Goal: Find specific page/section: Find specific page/section

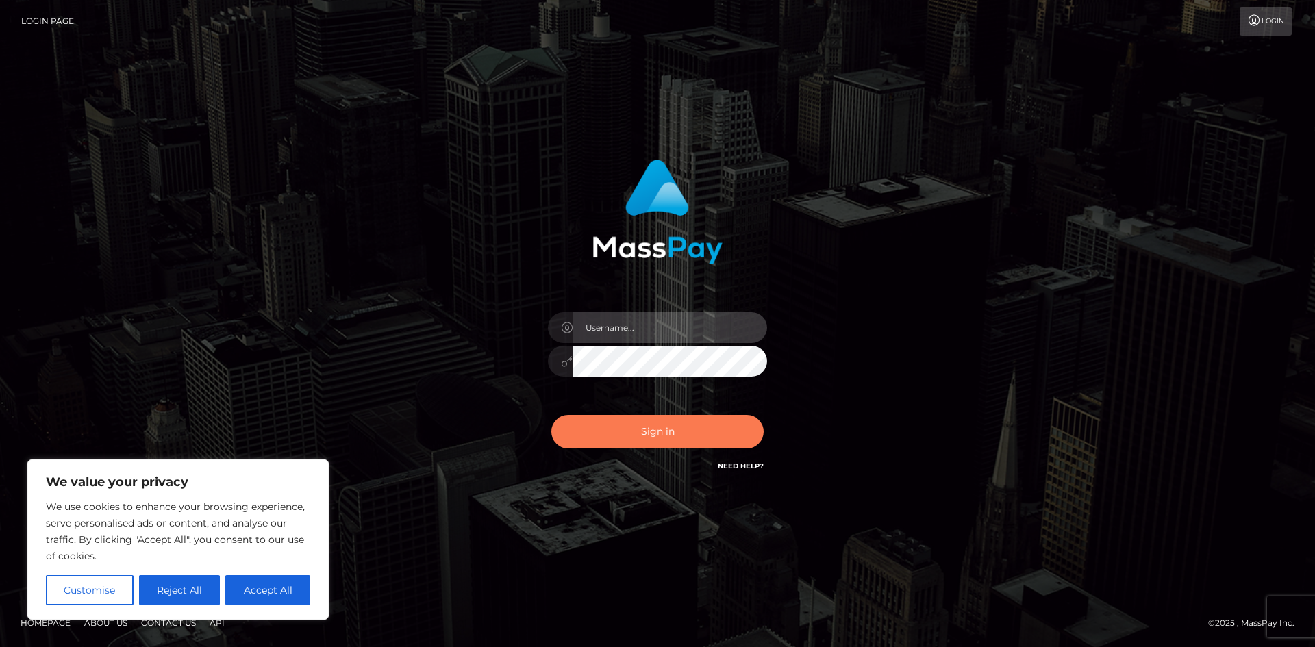
type input "hello.feetfinder"
click at [687, 430] on button "Sign in" at bounding box center [657, 432] width 212 height 34
type input "hello.feetfinder"
click at [647, 431] on button "Sign in" at bounding box center [657, 432] width 212 height 34
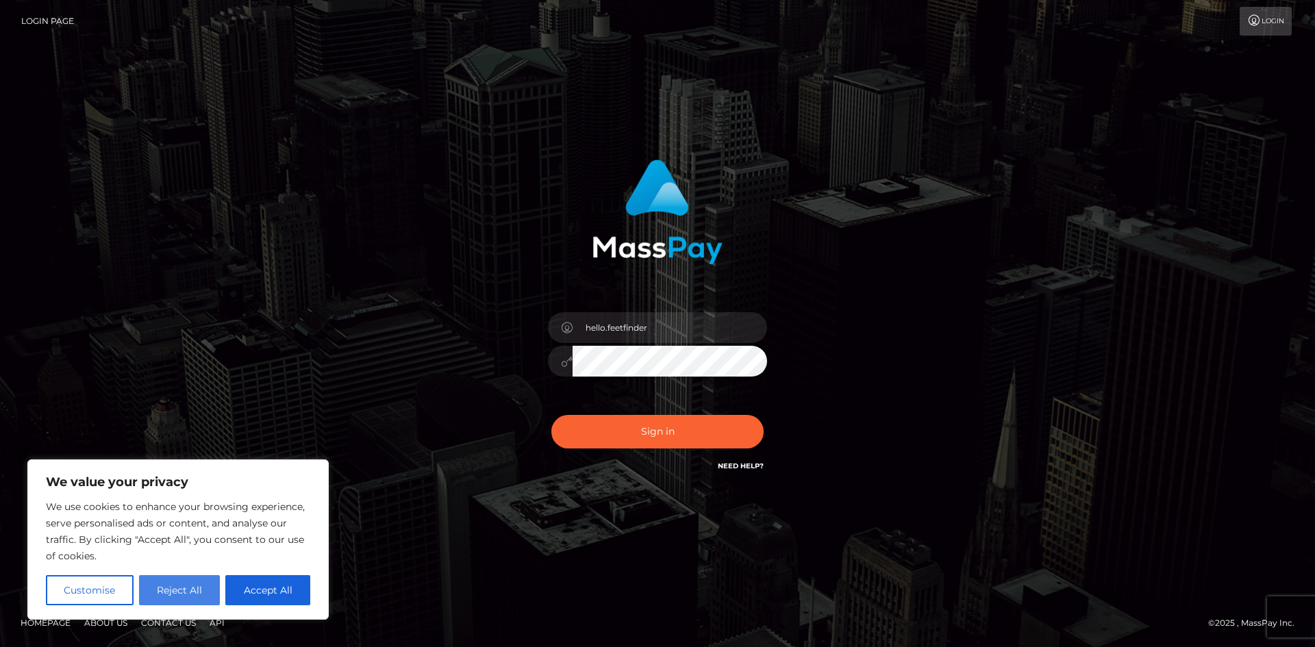
click at [166, 596] on button "Reject All" at bounding box center [180, 590] width 82 height 30
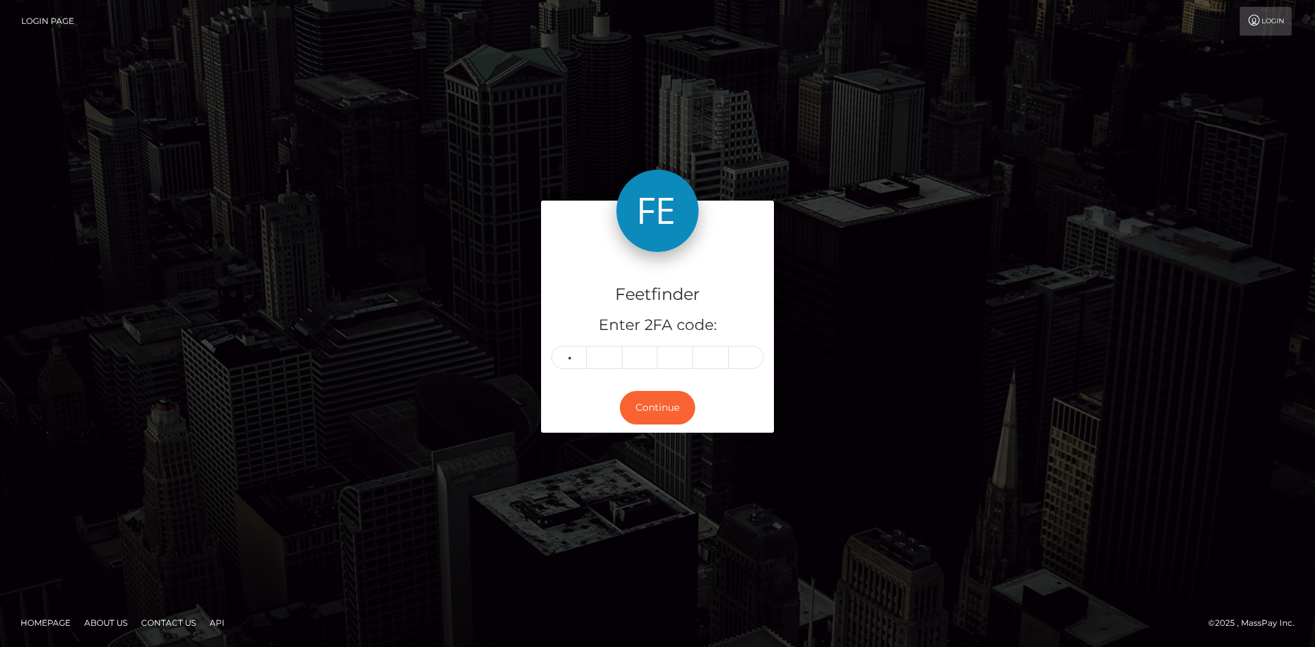
type input "8"
type input "3"
type input "5"
type input "7"
type input "2"
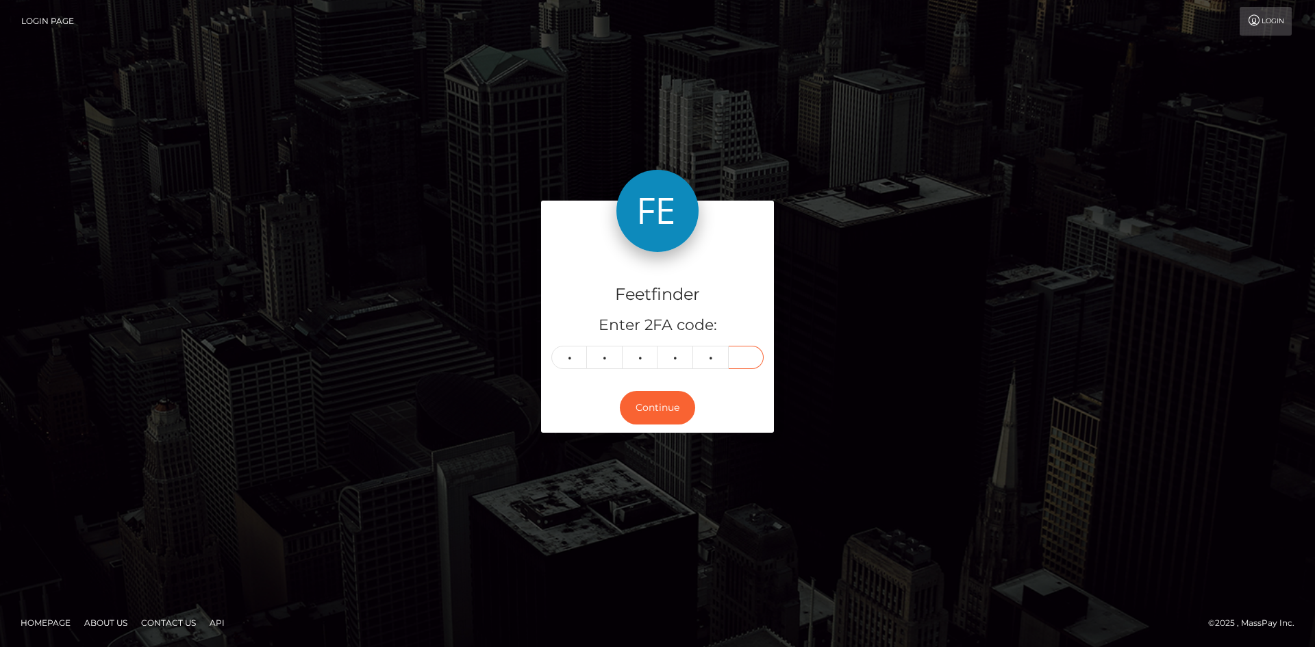
type input "2"
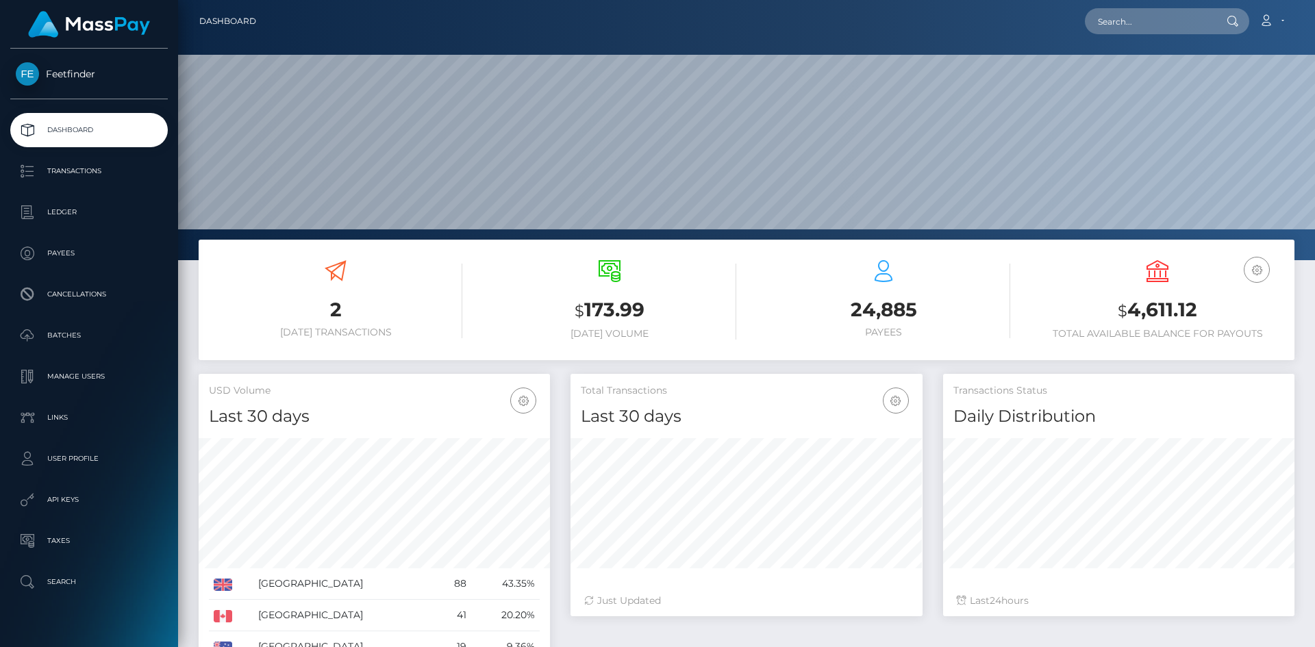
scroll to position [243, 352]
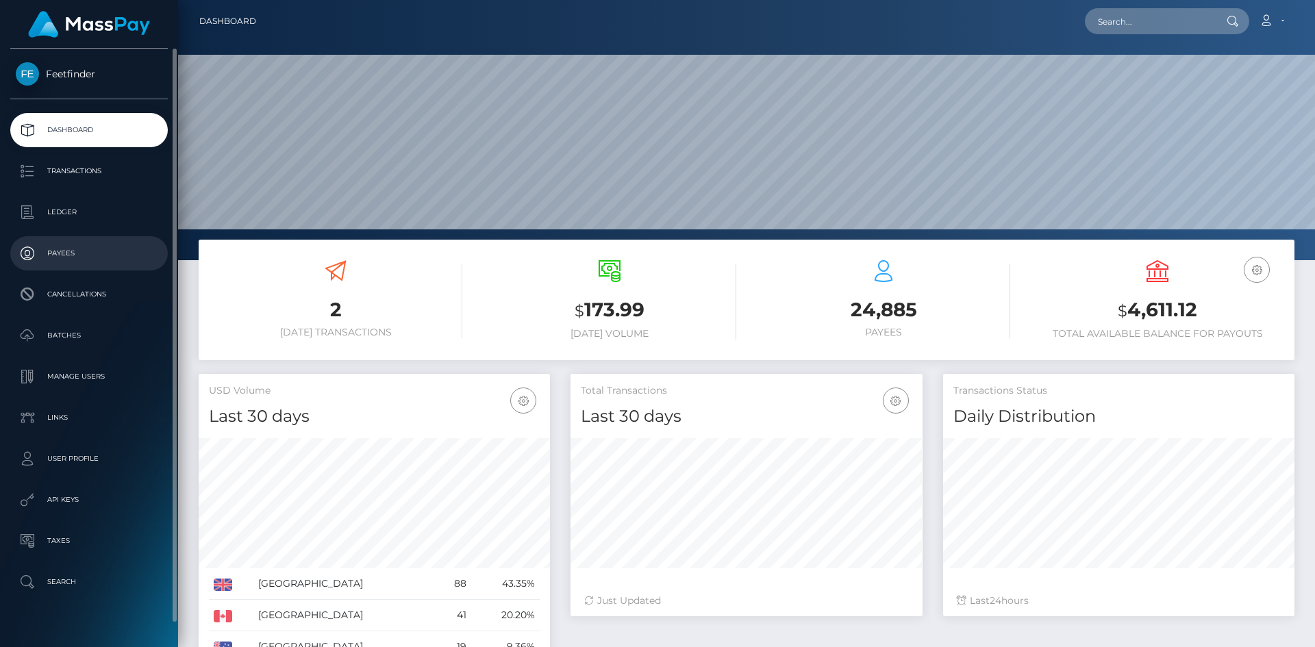
click at [80, 238] on link "Payees" at bounding box center [89, 253] width 158 height 34
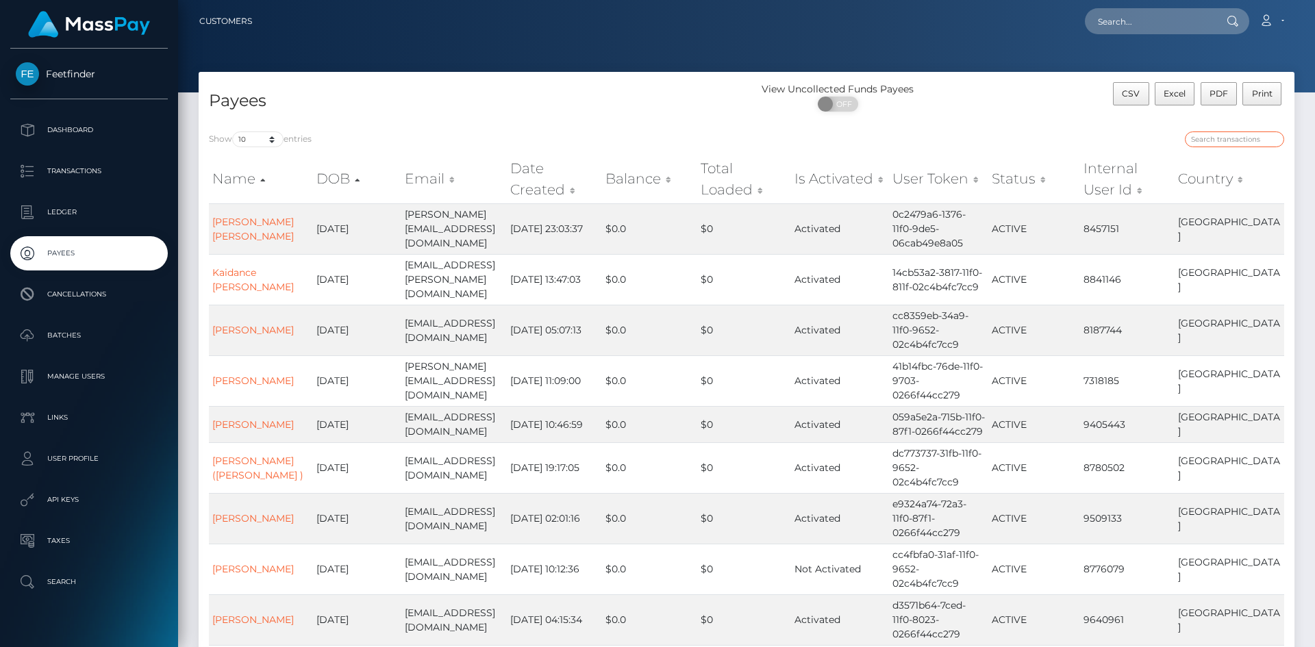
click at [1259, 142] on input "search" at bounding box center [1234, 140] width 99 height 16
paste input "15af097f-15f0-11f0-9de5-06cab49e8a05"
type input "15af097f-15f0-11f0-9de5-06cab49e8a05"
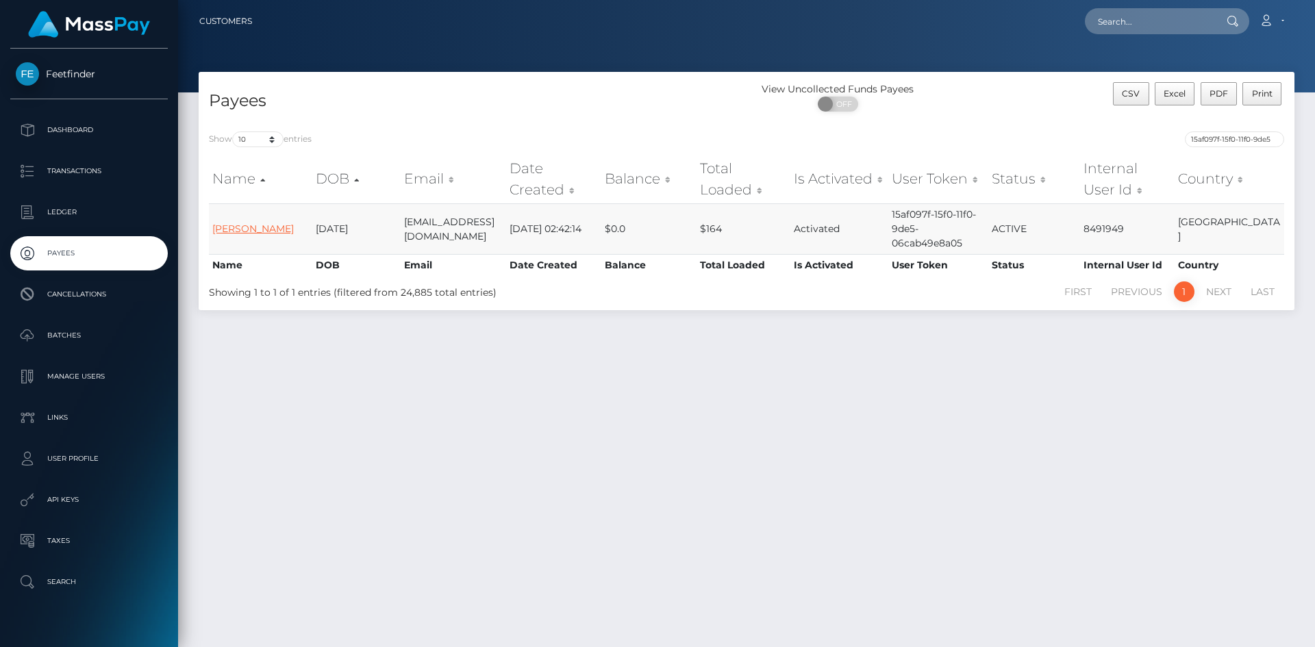
click at [243, 224] on link "Vijayashree T r" at bounding box center [253, 229] width 82 height 12
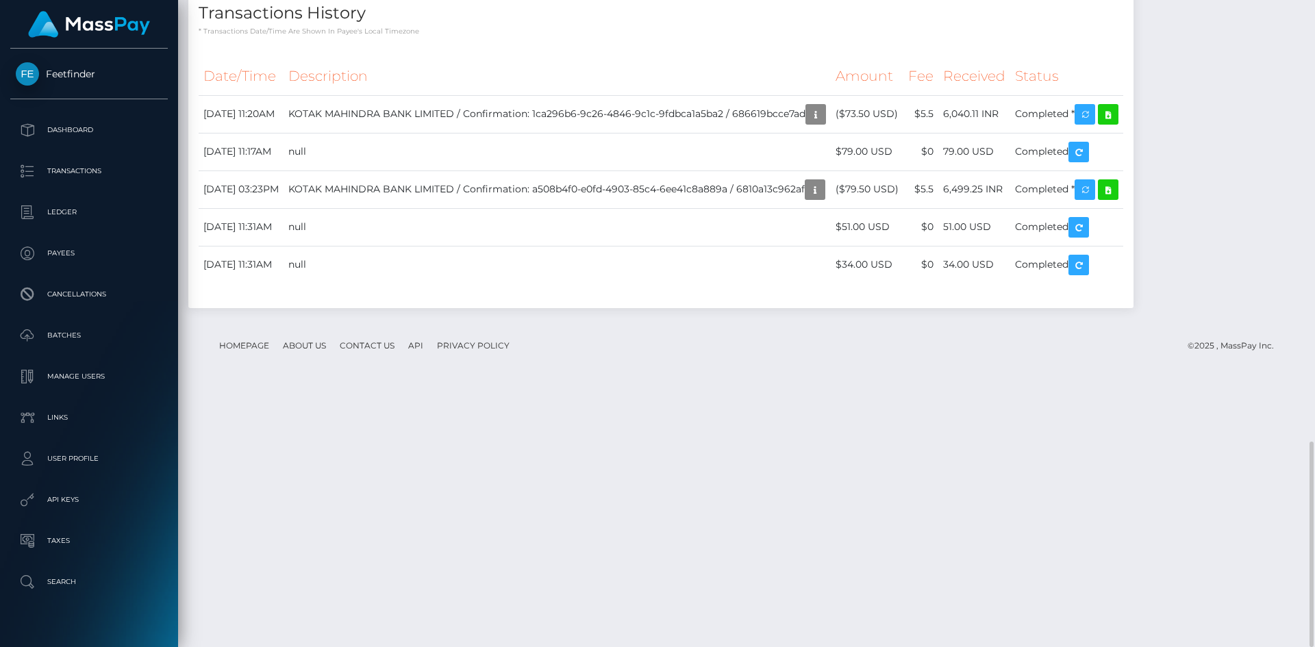
scroll to position [164, 352]
